Goal: Complete application form

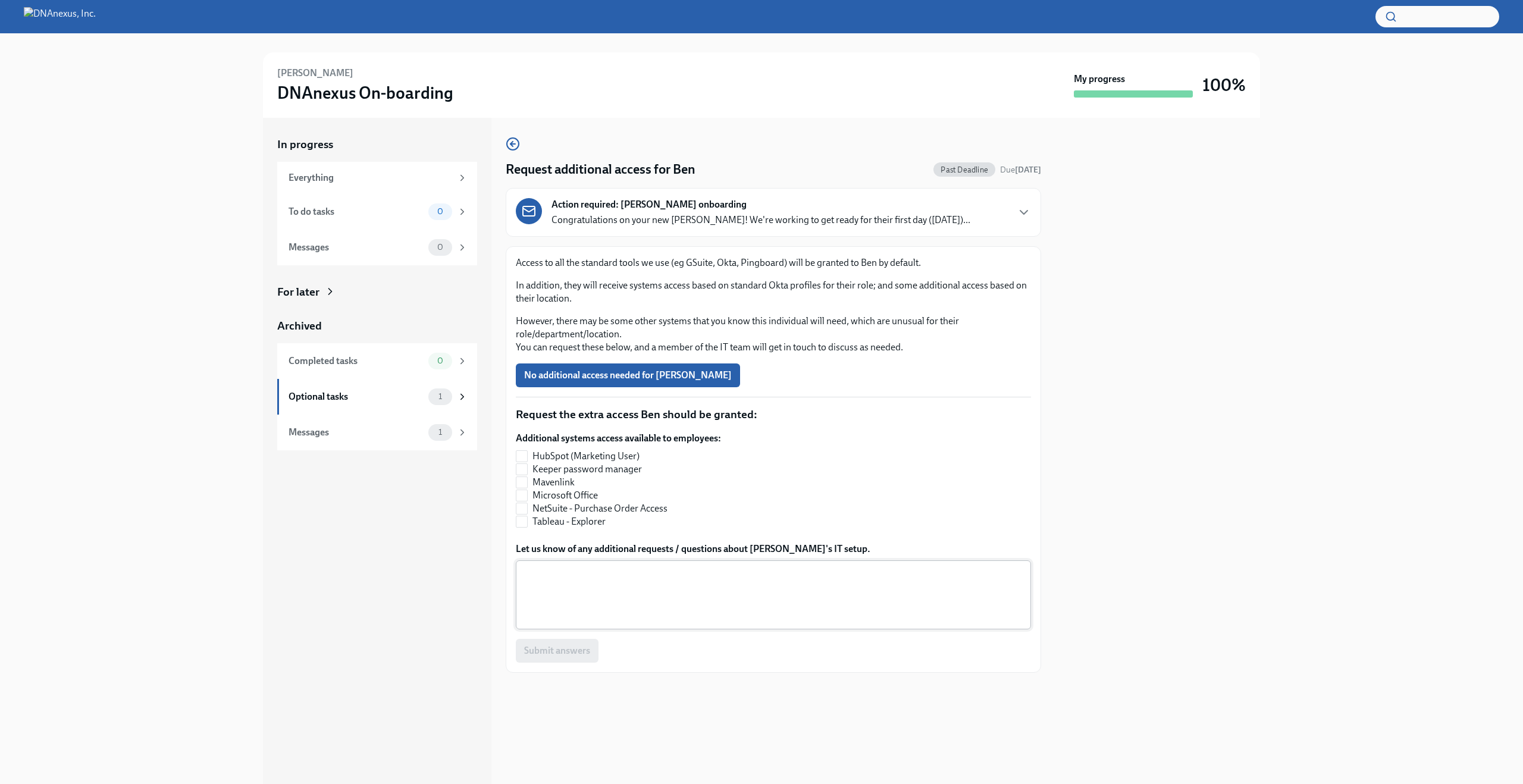
click at [570, 592] on textarea "Let us know of any additional requests / questions about [PERSON_NAME]'s IT set…" at bounding box center [773, 595] width 501 height 57
click at [523, 579] on textarea "Salesforce" at bounding box center [773, 595] width 501 height 57
click at [650, 576] on textarea "Please also include Salesforce" at bounding box center [773, 595] width 501 height 57
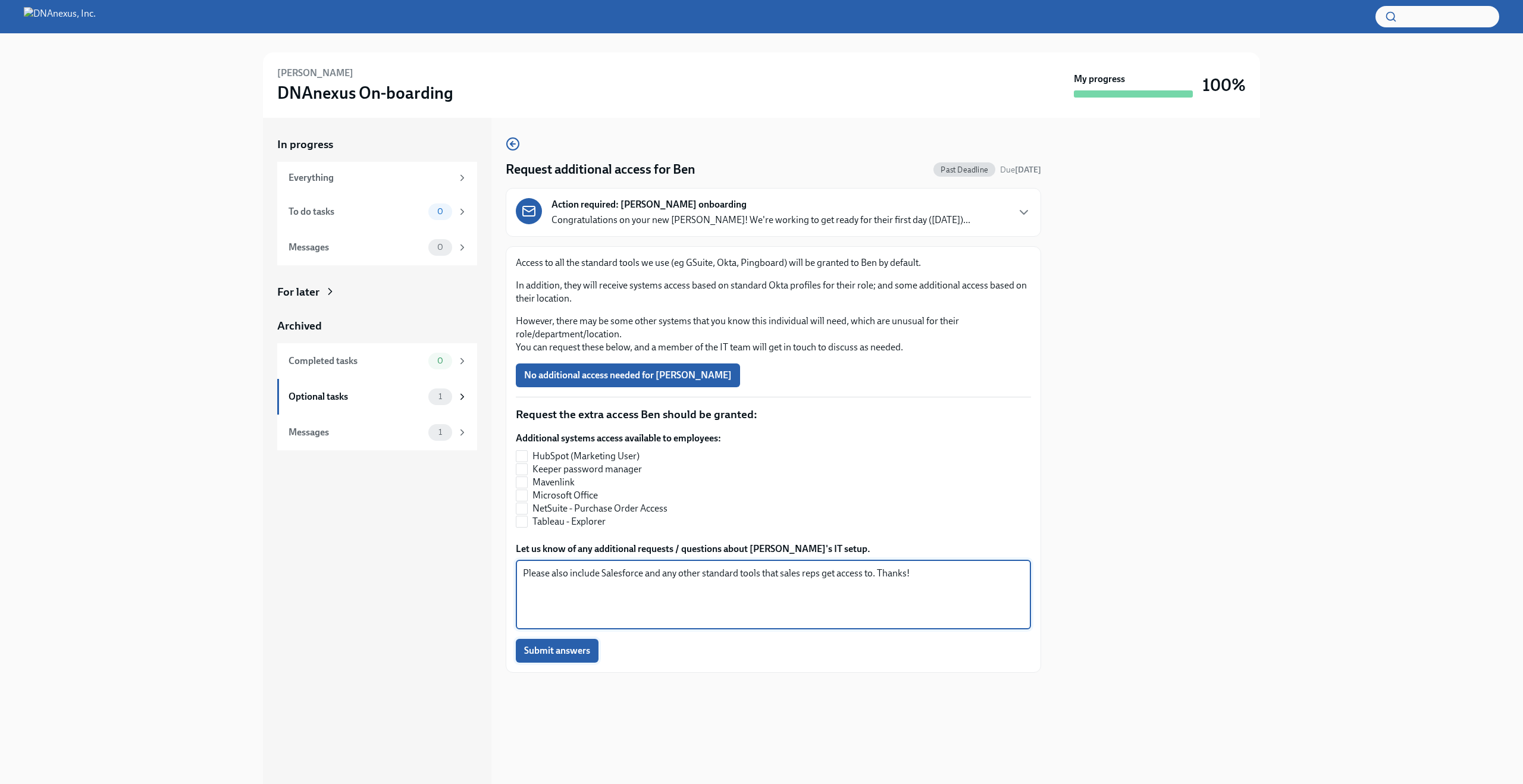
type textarea "Please also include Salesforce and any other standard tools that sales reps get…"
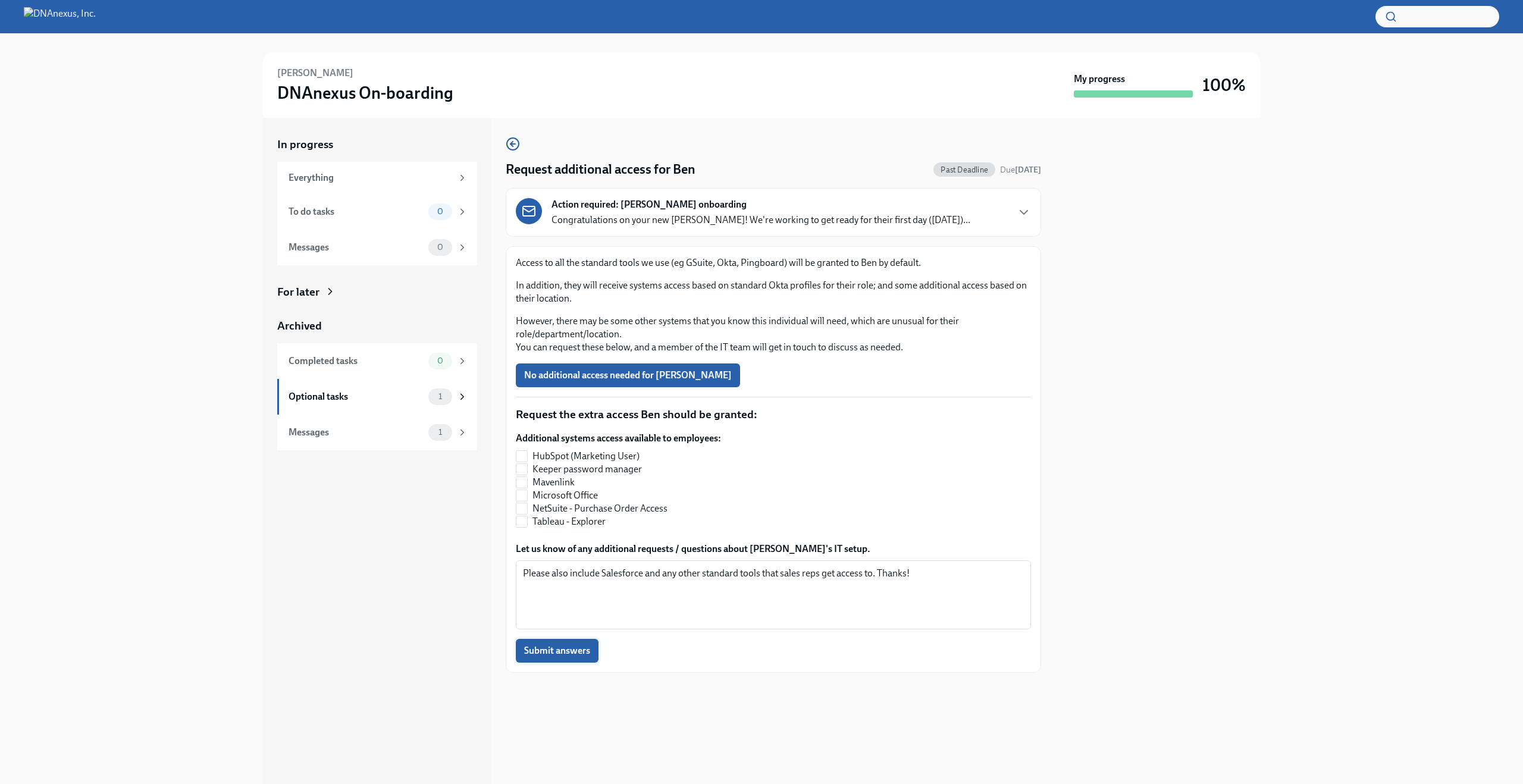
click at [559, 650] on span "Submit answers" at bounding box center [557, 651] width 66 height 12
click at [332, 393] on div "Messages" at bounding box center [356, 397] width 135 height 13
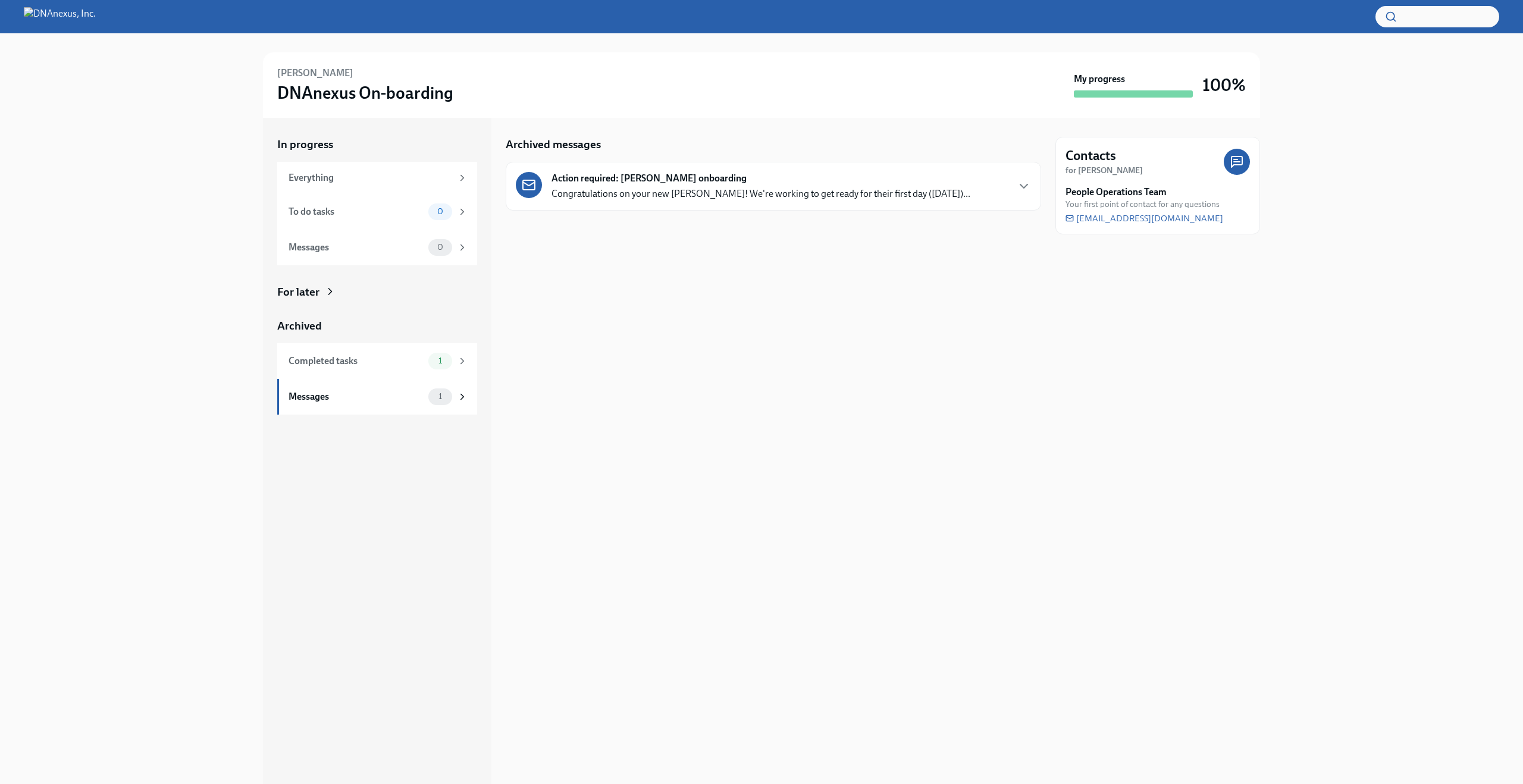
click at [673, 193] on p "Congratulations on your new [PERSON_NAME]! We're working to get ready for their…" at bounding box center [761, 193] width 419 height 13
